Goal: Information Seeking & Learning: Learn about a topic

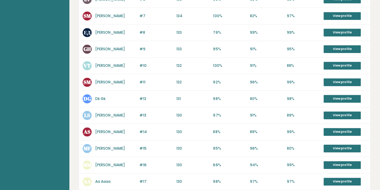
scroll to position [291, 0]
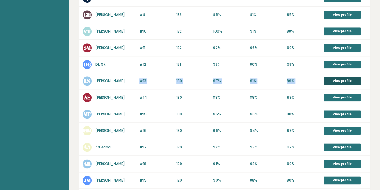
drag, startPoint x: 139, startPoint y: 77, endPoint x: 351, endPoint y: 78, distance: 211.7
click at [351, 78] on div "#13 LS [PERSON_NAME] 131 #13 130 97% 91% 89% View profile" at bounding box center [224, 81] width 291 height 17
click at [351, 78] on link "View profile" at bounding box center [341, 81] width 37 height 8
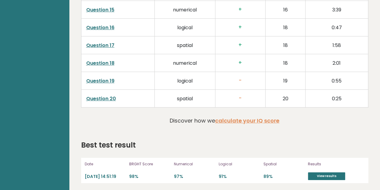
scroll to position [1149, 0]
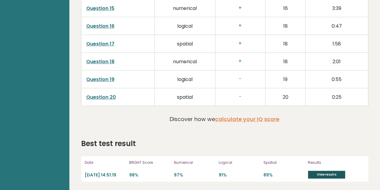
click at [328, 170] on link "View results" at bounding box center [326, 174] width 37 height 8
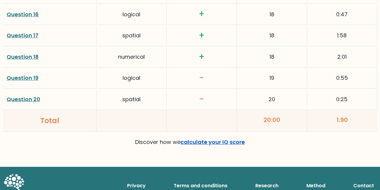
scroll to position [1106, 0]
click at [234, 138] on link "calculate your IQ score" at bounding box center [213, 142] width 64 height 8
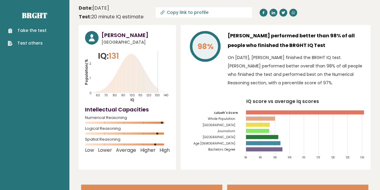
scroll to position [1149, 0]
